Goal: Task Accomplishment & Management: Manage account settings

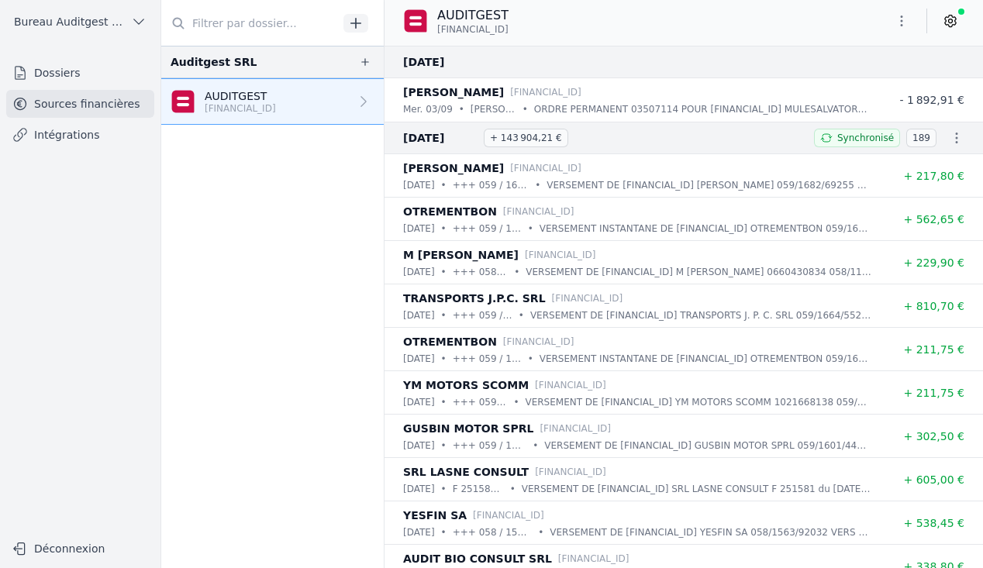
click at [119, 23] on span "Bureau Auditgest - Salvatore" at bounding box center [69, 22] width 111 height 16
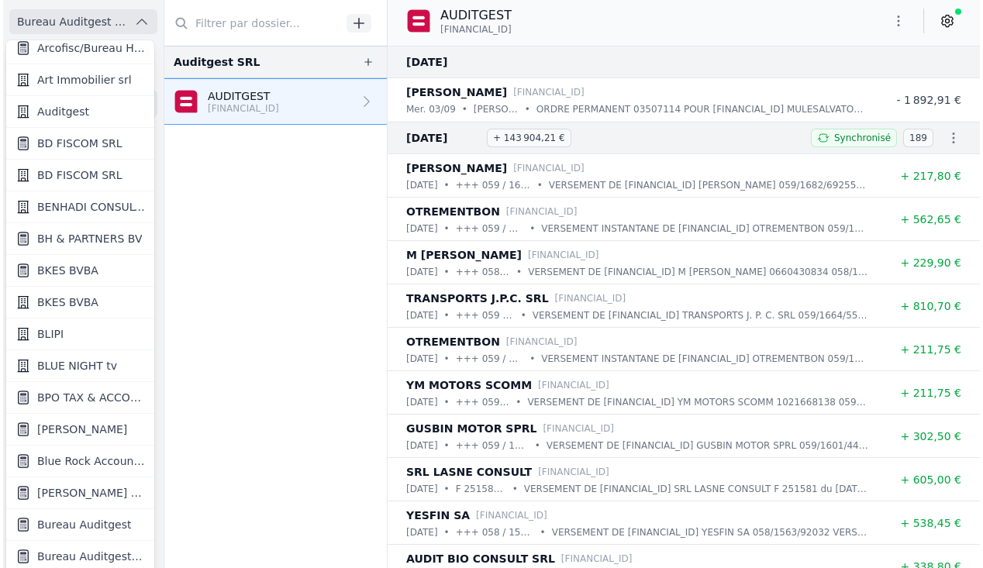
scroll to position [216, 0]
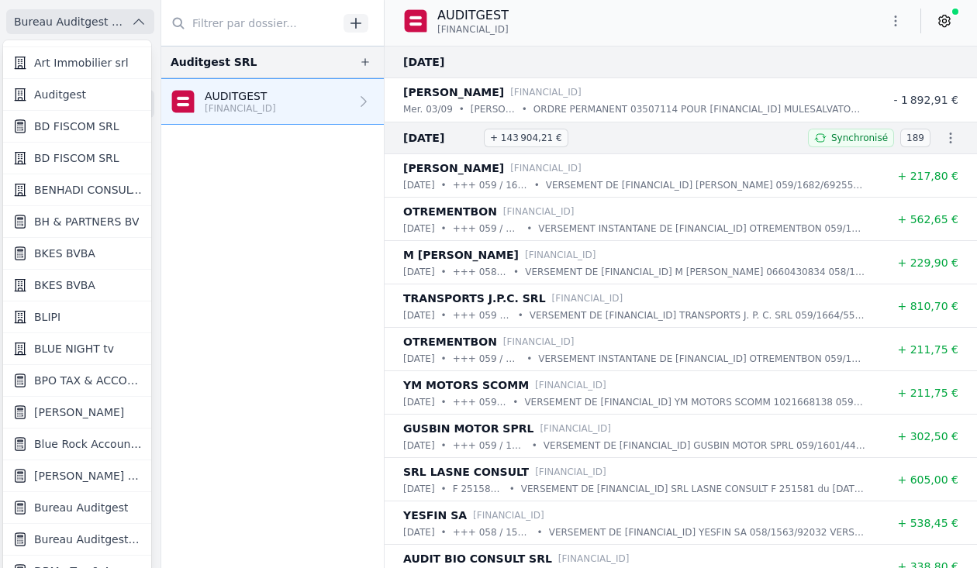
click at [83, 444] on span "Blue Rock Accounting" at bounding box center [88, 445] width 108 height 16
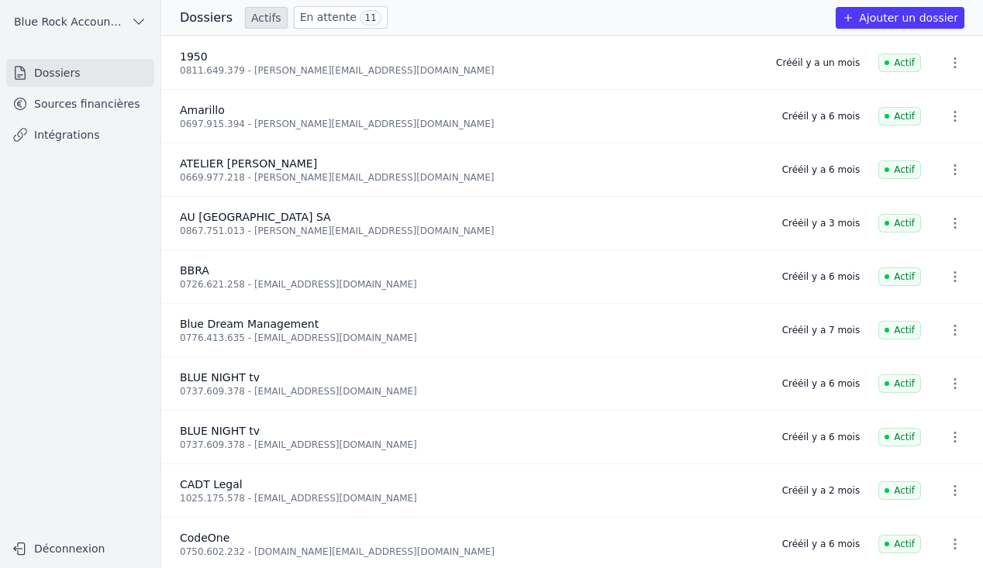
click at [116, 109] on link "Sources financières" at bounding box center [80, 104] width 148 height 28
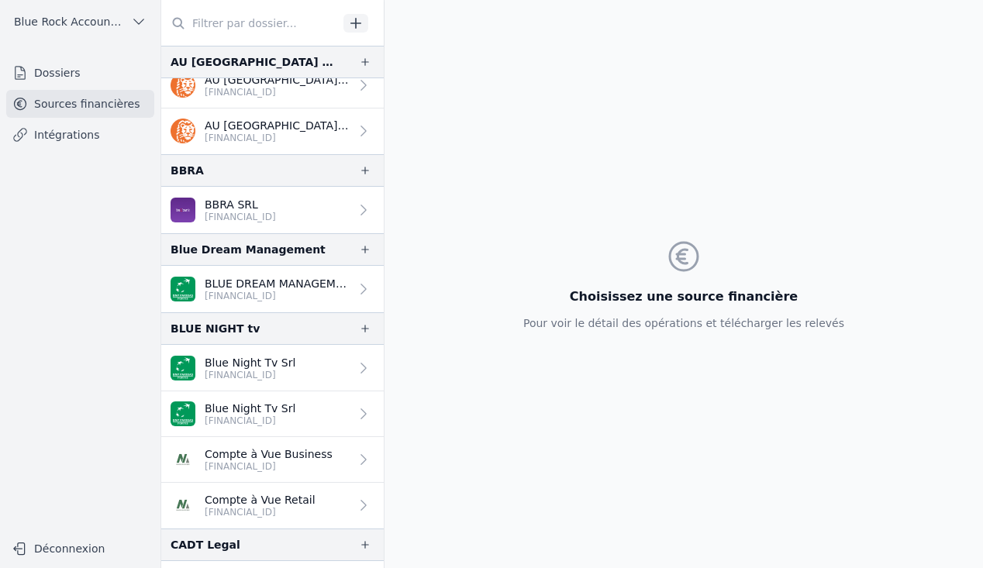
scroll to position [303, 0]
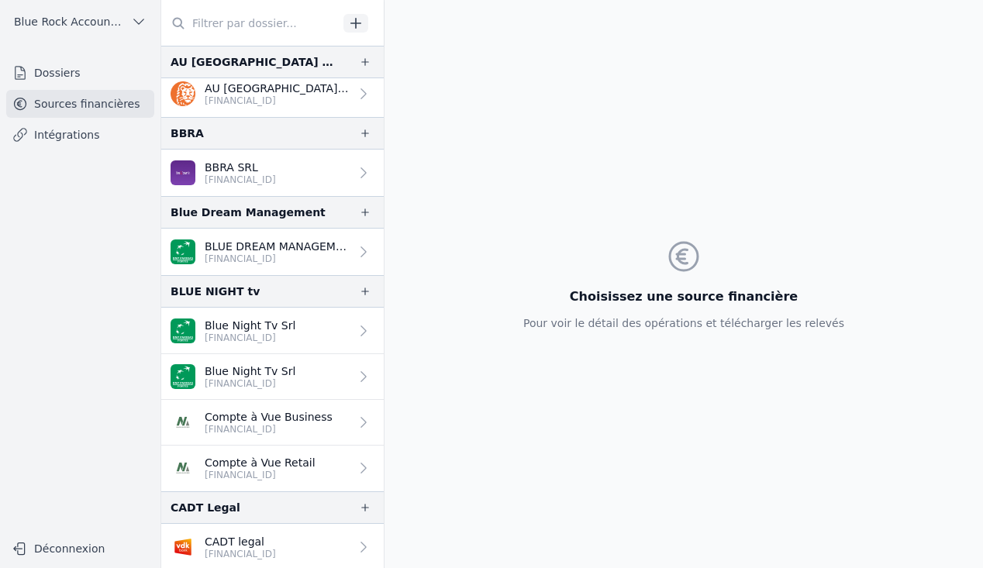
click at [290, 332] on p "[FINANCIAL_ID]" at bounding box center [250, 338] width 91 height 12
click at [282, 368] on p "Blue Night Tv Srl" at bounding box center [250, 372] width 91 height 16
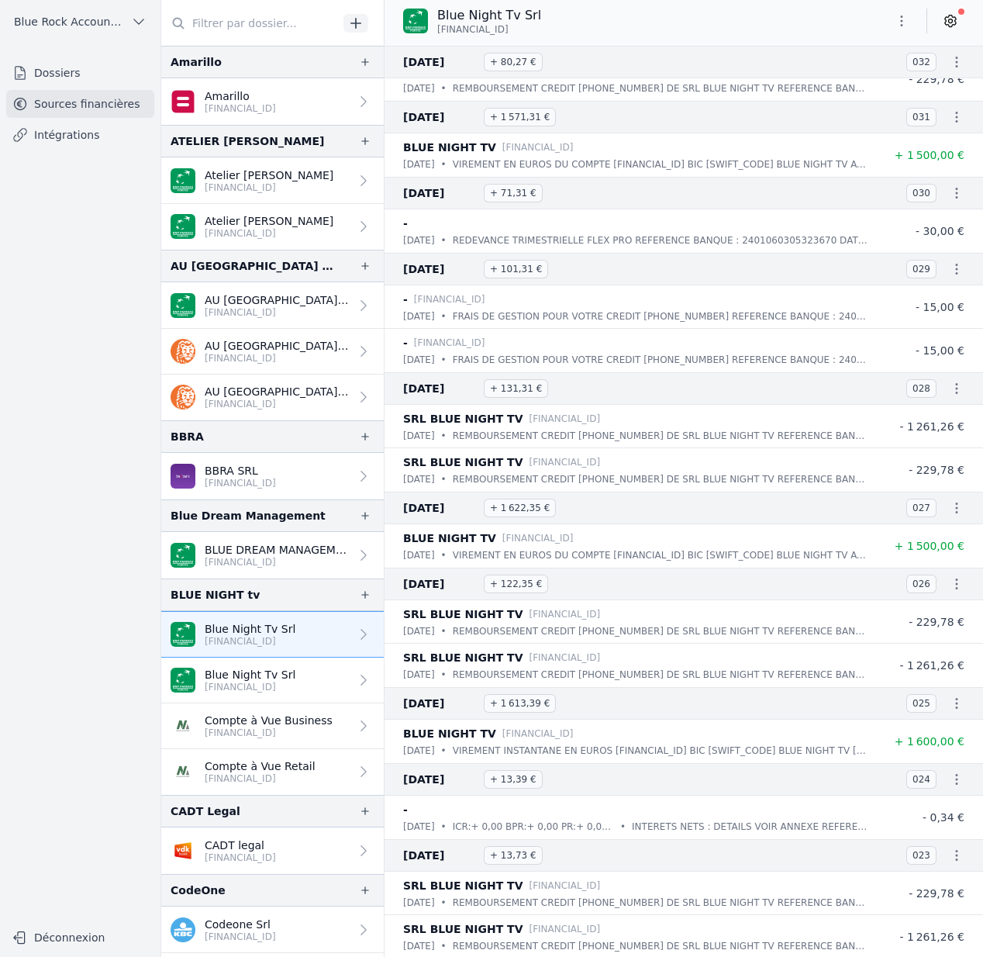
scroll to position [5076, 0]
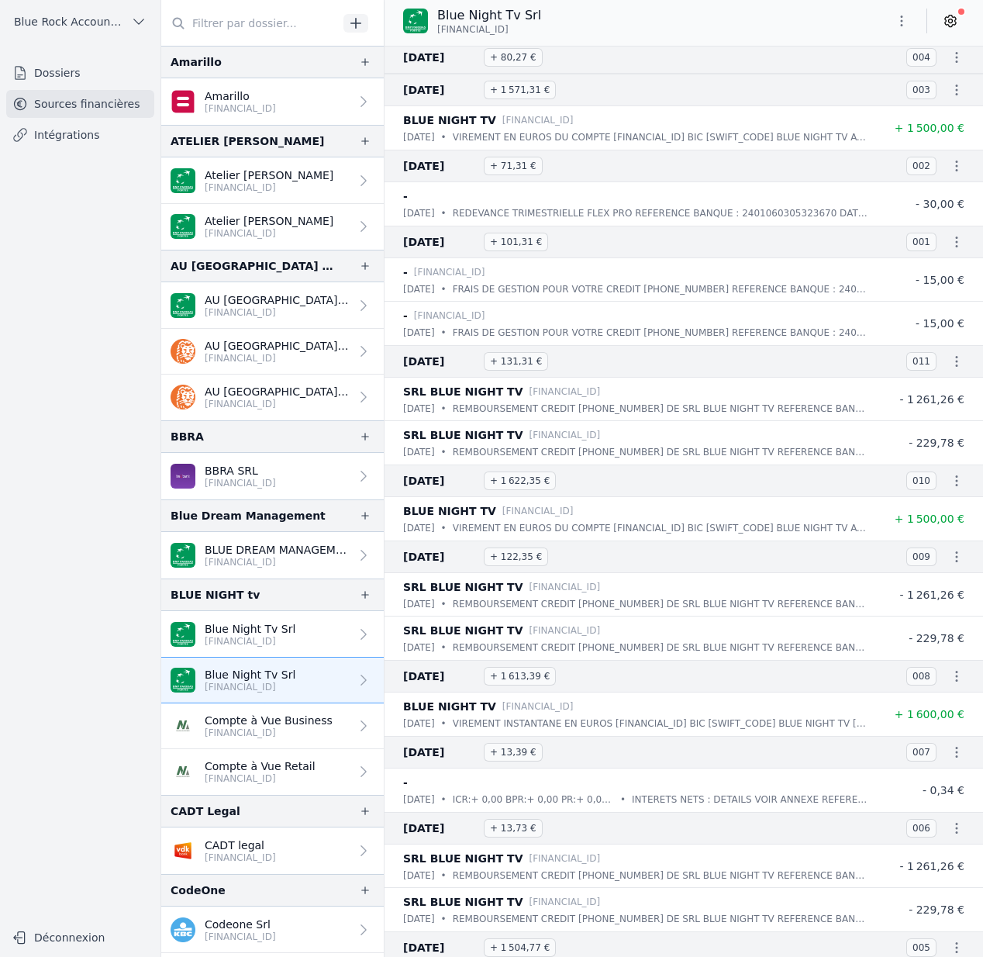
scroll to position [5057, 0]
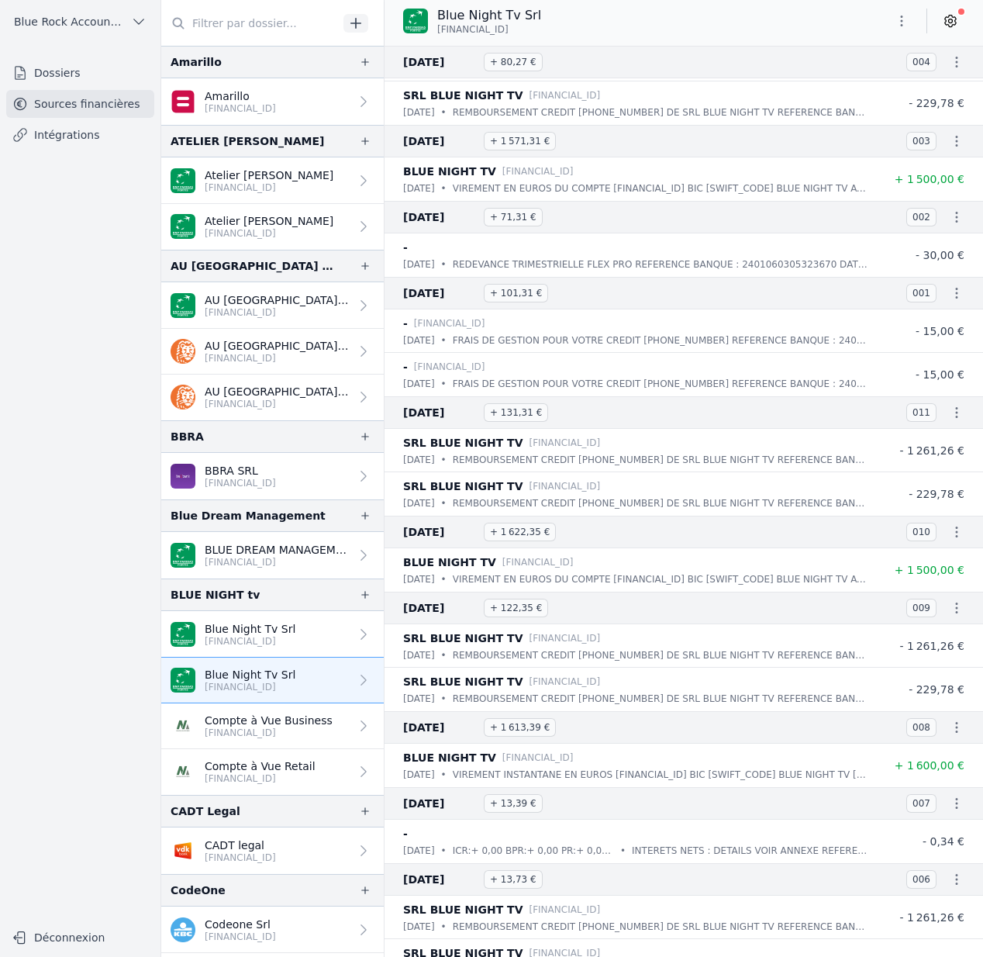
click at [87, 22] on span "Blue Rock Accounting" at bounding box center [69, 22] width 111 height 16
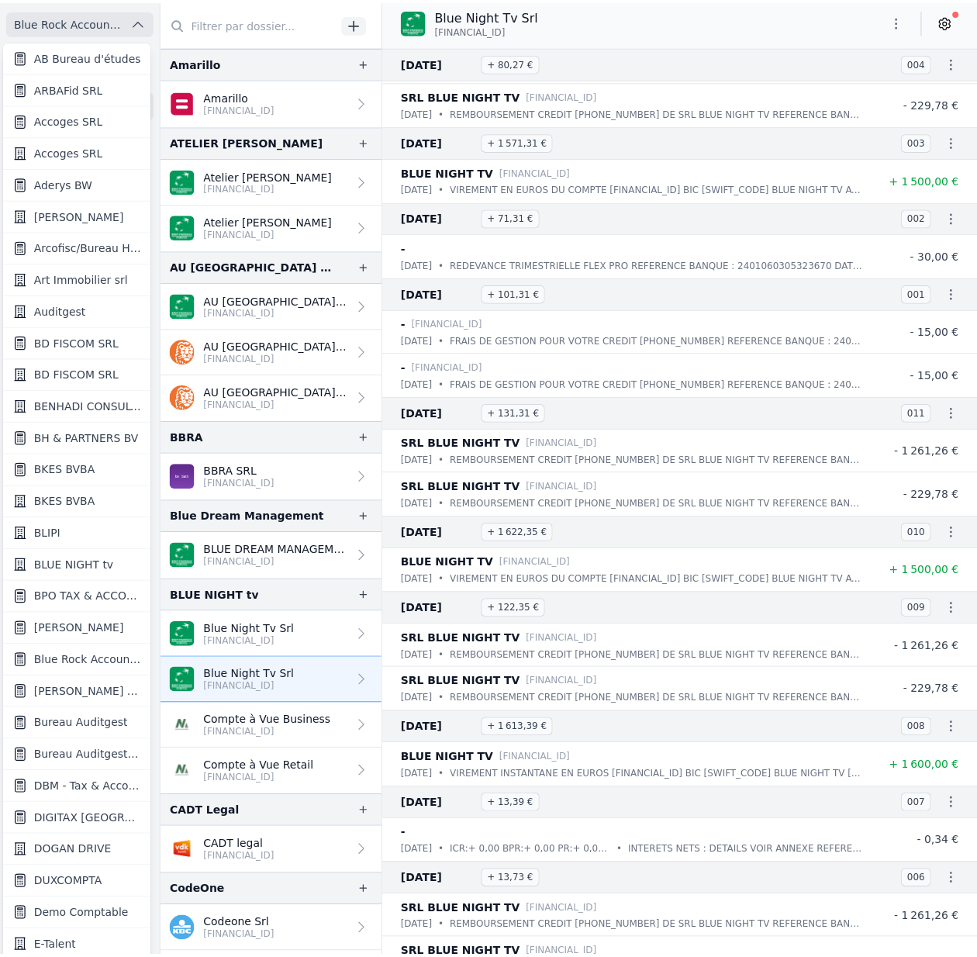
scroll to position [2, 0]
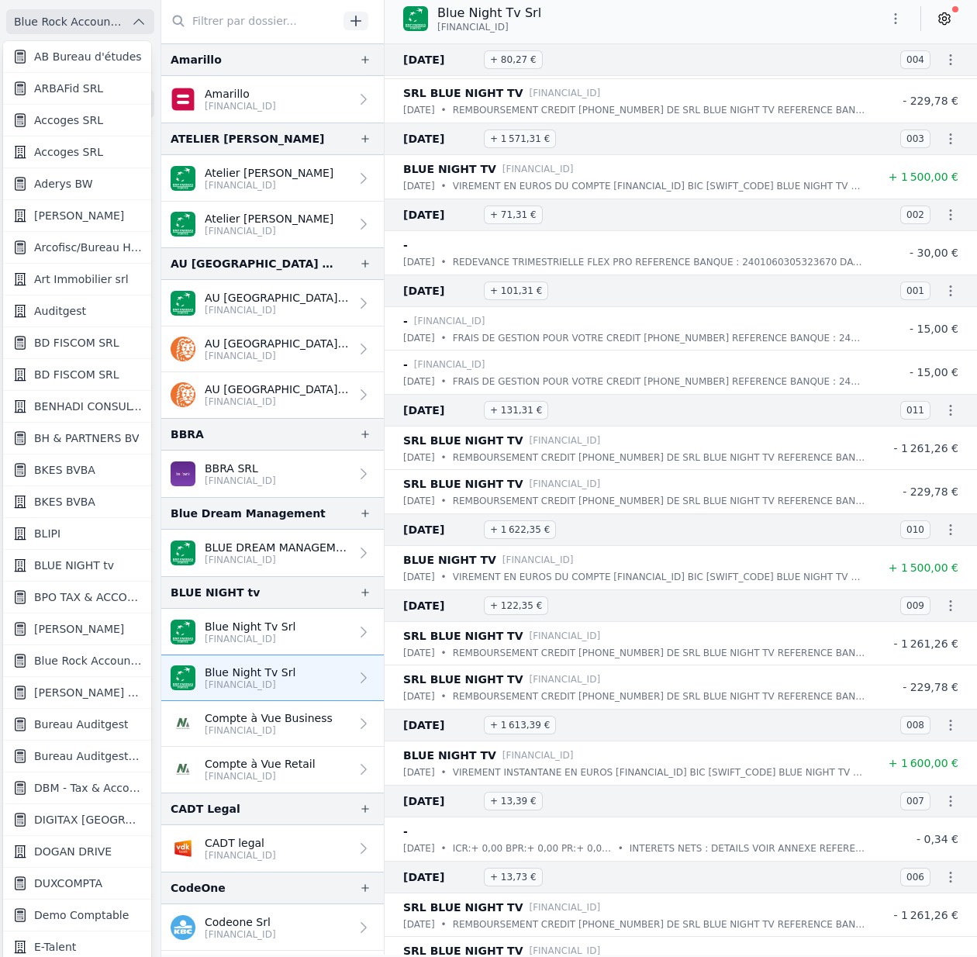
click at [87, 22] on div at bounding box center [488, 478] width 977 height 957
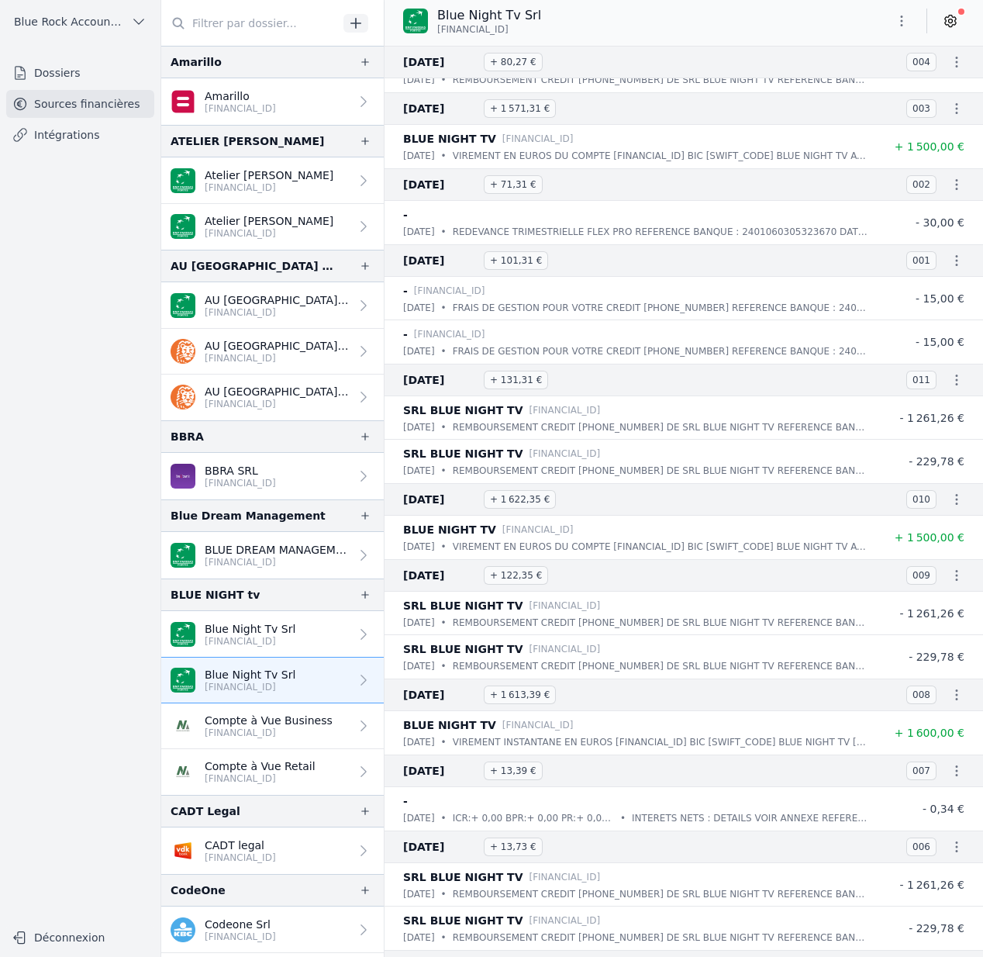
scroll to position [5088, 0]
click at [903, 19] on icon "button" at bounding box center [902, 21] width 16 height 16
click at [862, 134] on button "Supprimer" at bounding box center [865, 140] width 112 height 28
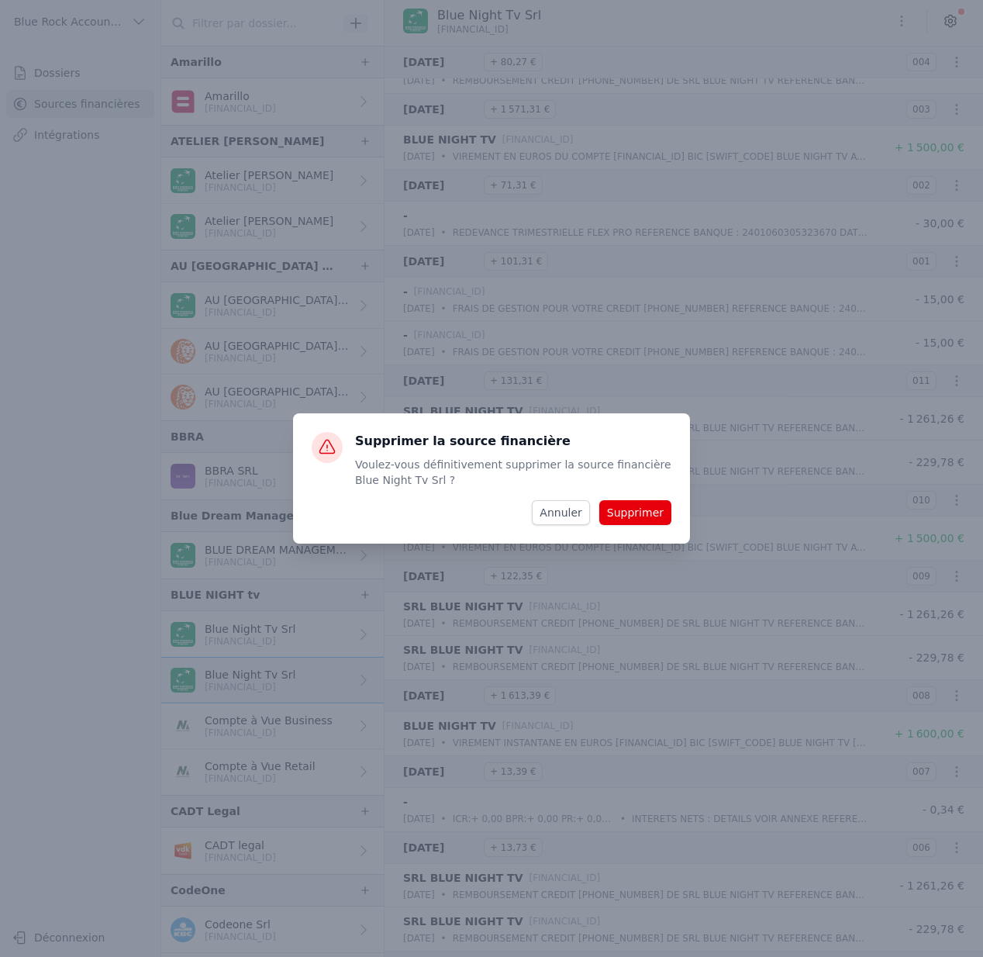
click at [654, 517] on button "Supprimer" at bounding box center [635, 512] width 72 height 25
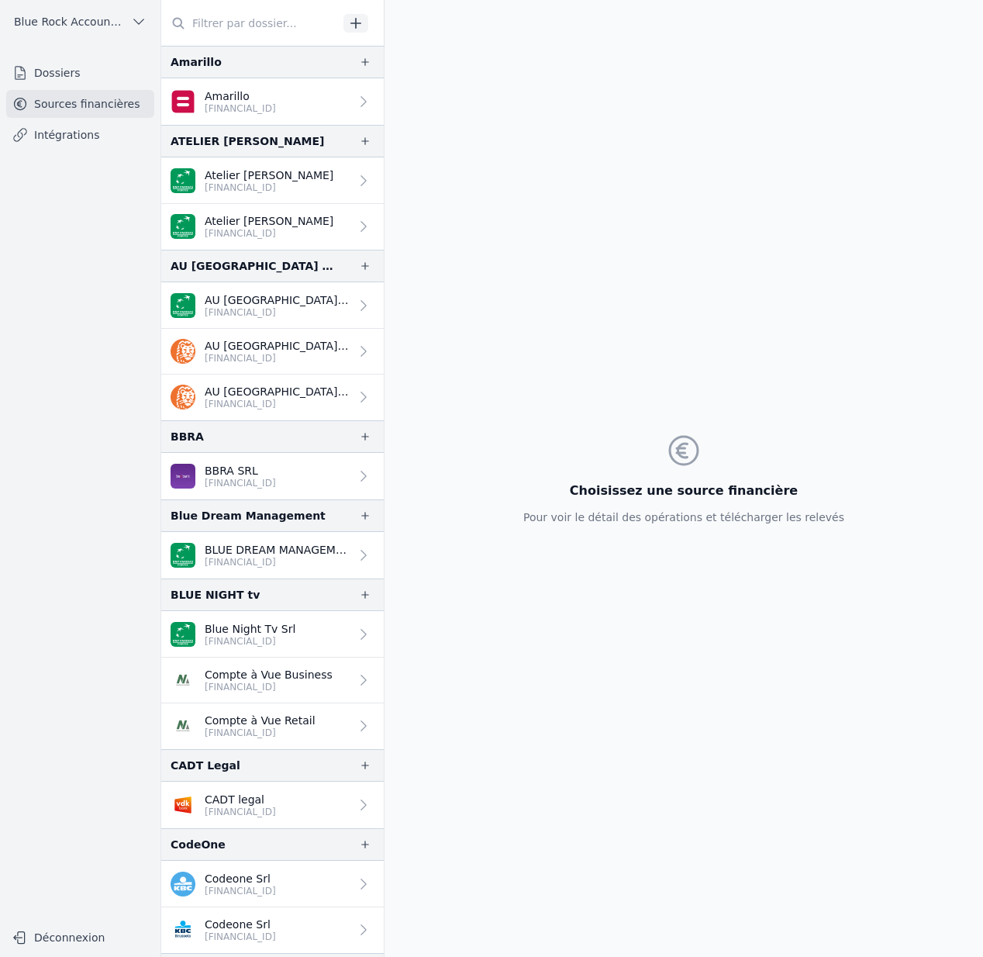
click at [239, 568] on p "Blue Night Tv Srl" at bounding box center [250, 629] width 91 height 16
